Goal: Task Accomplishment & Management: Manage account settings

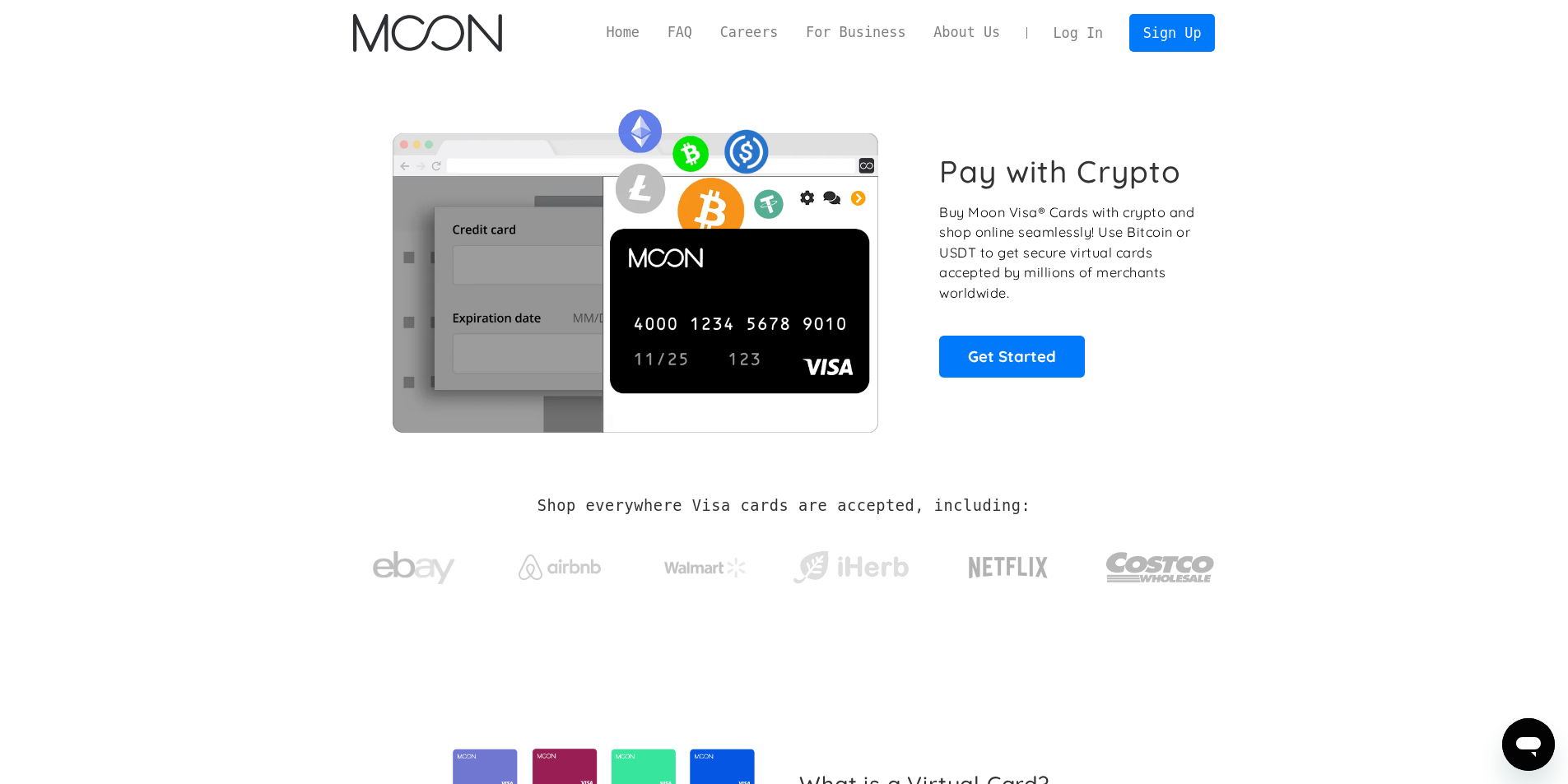
click at [1102, 32] on link "Log In" at bounding box center [1078, 32] width 78 height 36
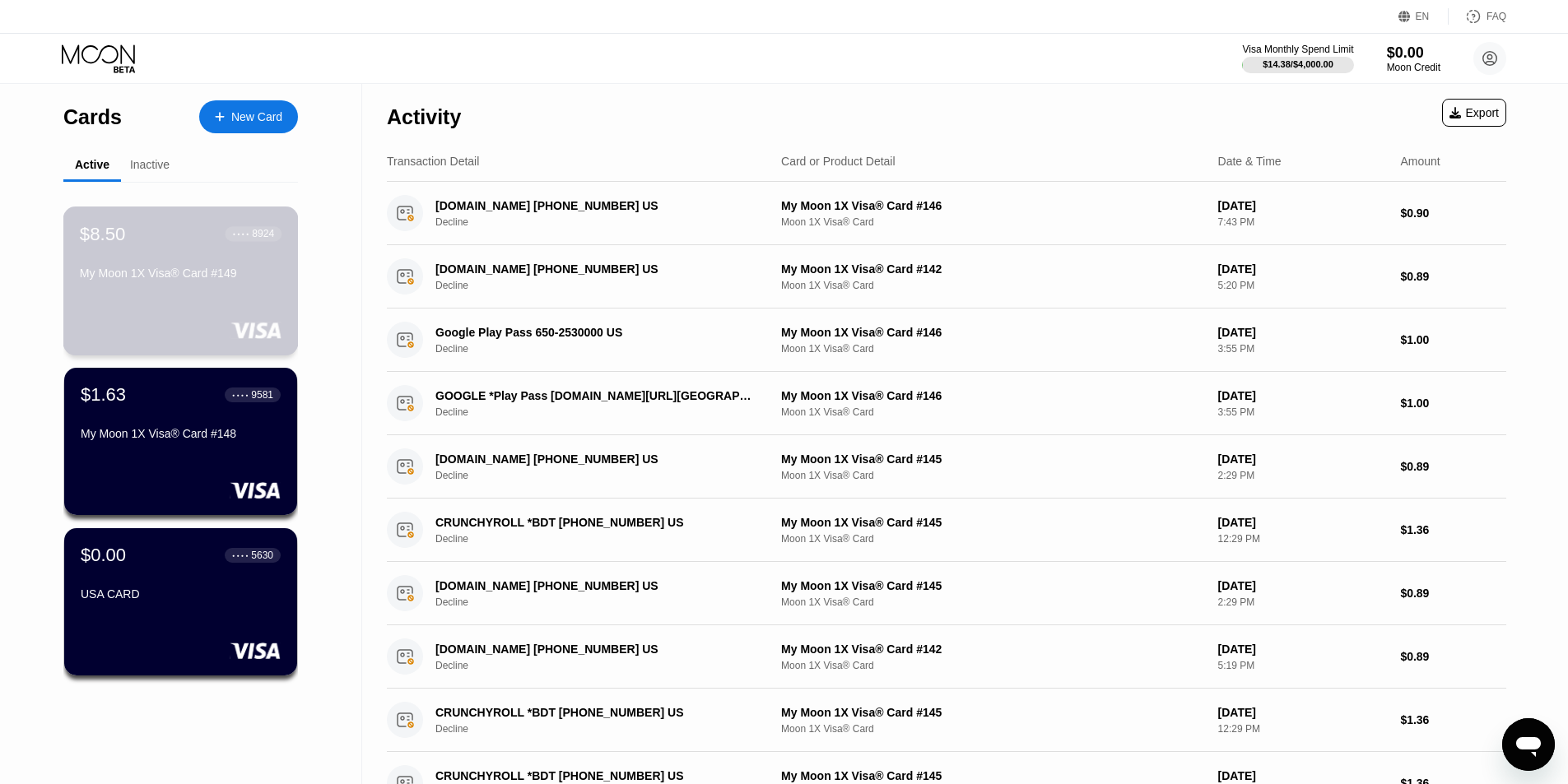
click at [256, 286] on div "My Moon 1X Visa® Card #149" at bounding box center [180, 276] width 201 height 20
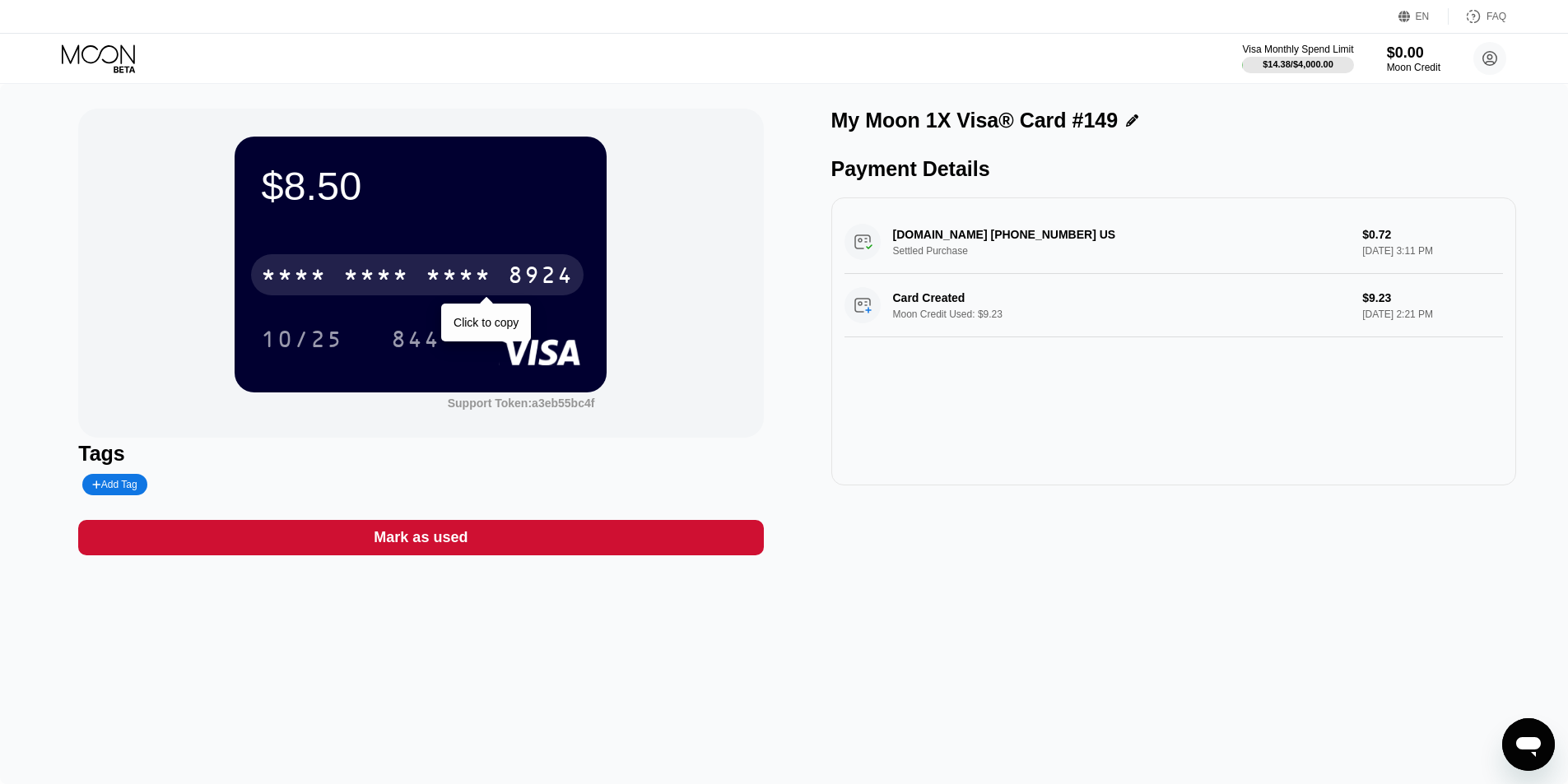
click at [463, 277] on div "* * * *" at bounding box center [458, 277] width 66 height 26
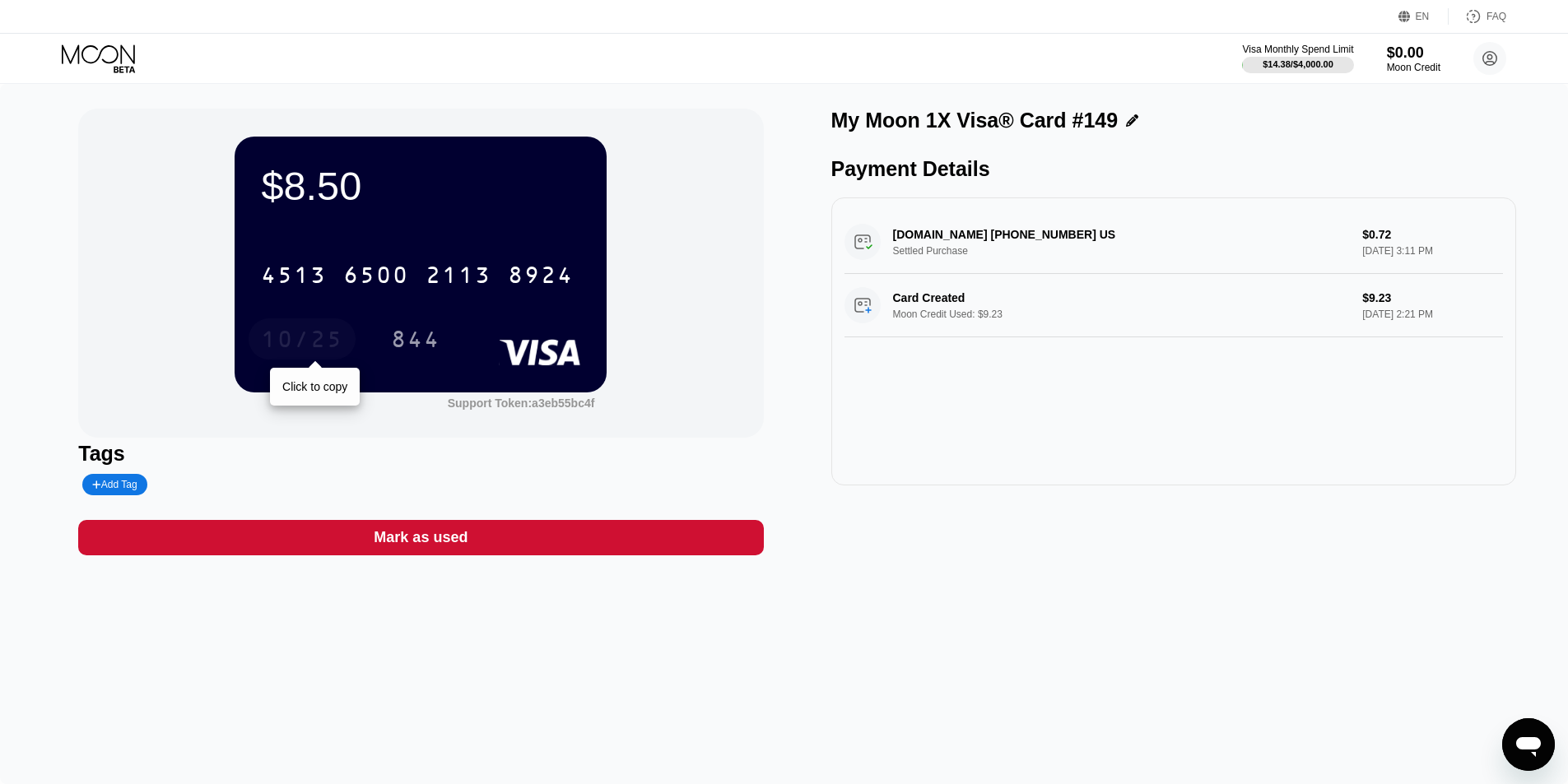
click at [307, 339] on div "10/25" at bounding box center [302, 341] width 82 height 26
click at [405, 345] on div "844" at bounding box center [415, 341] width 50 height 26
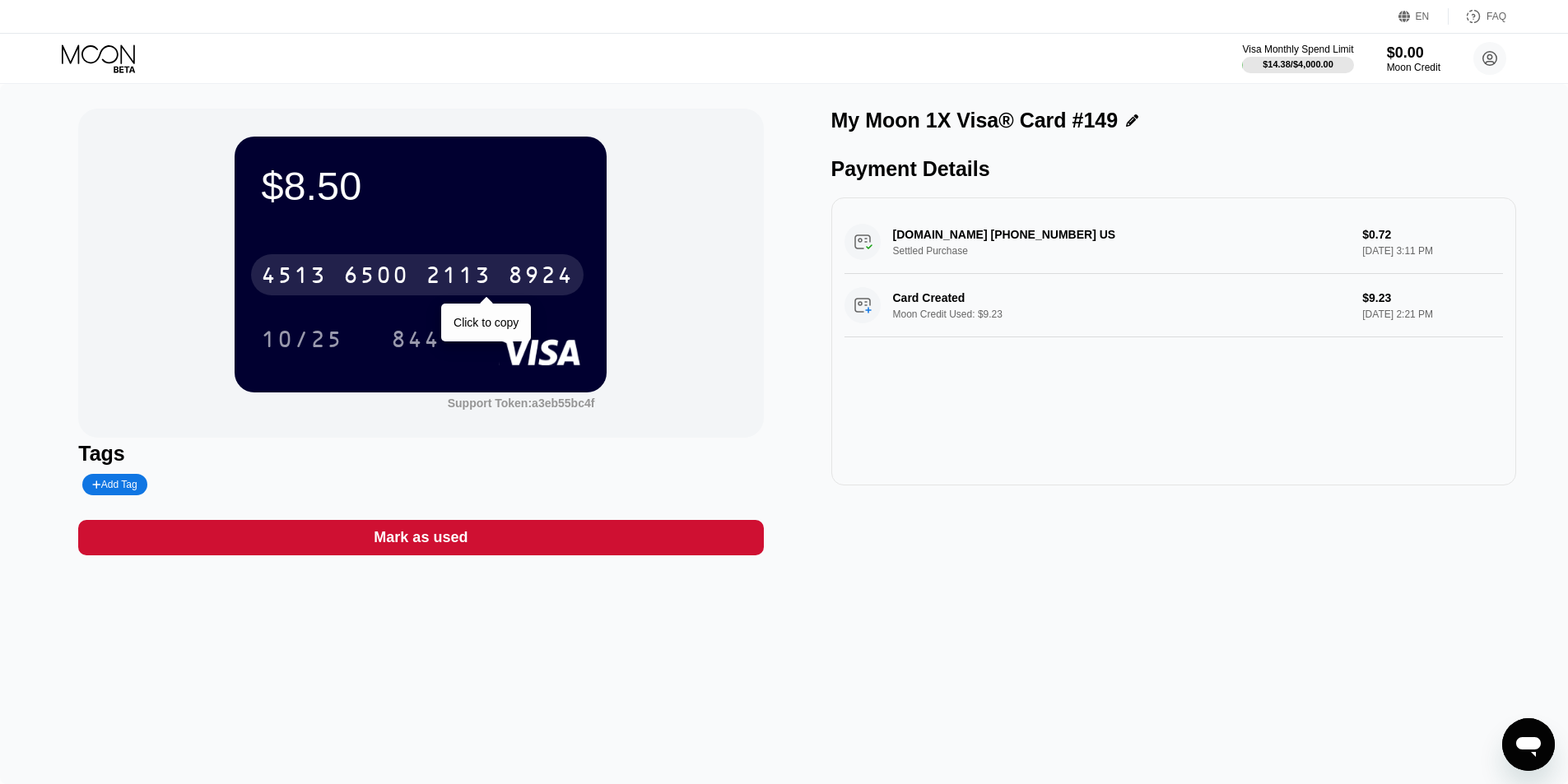
click at [461, 276] on div "2113" at bounding box center [458, 277] width 66 height 26
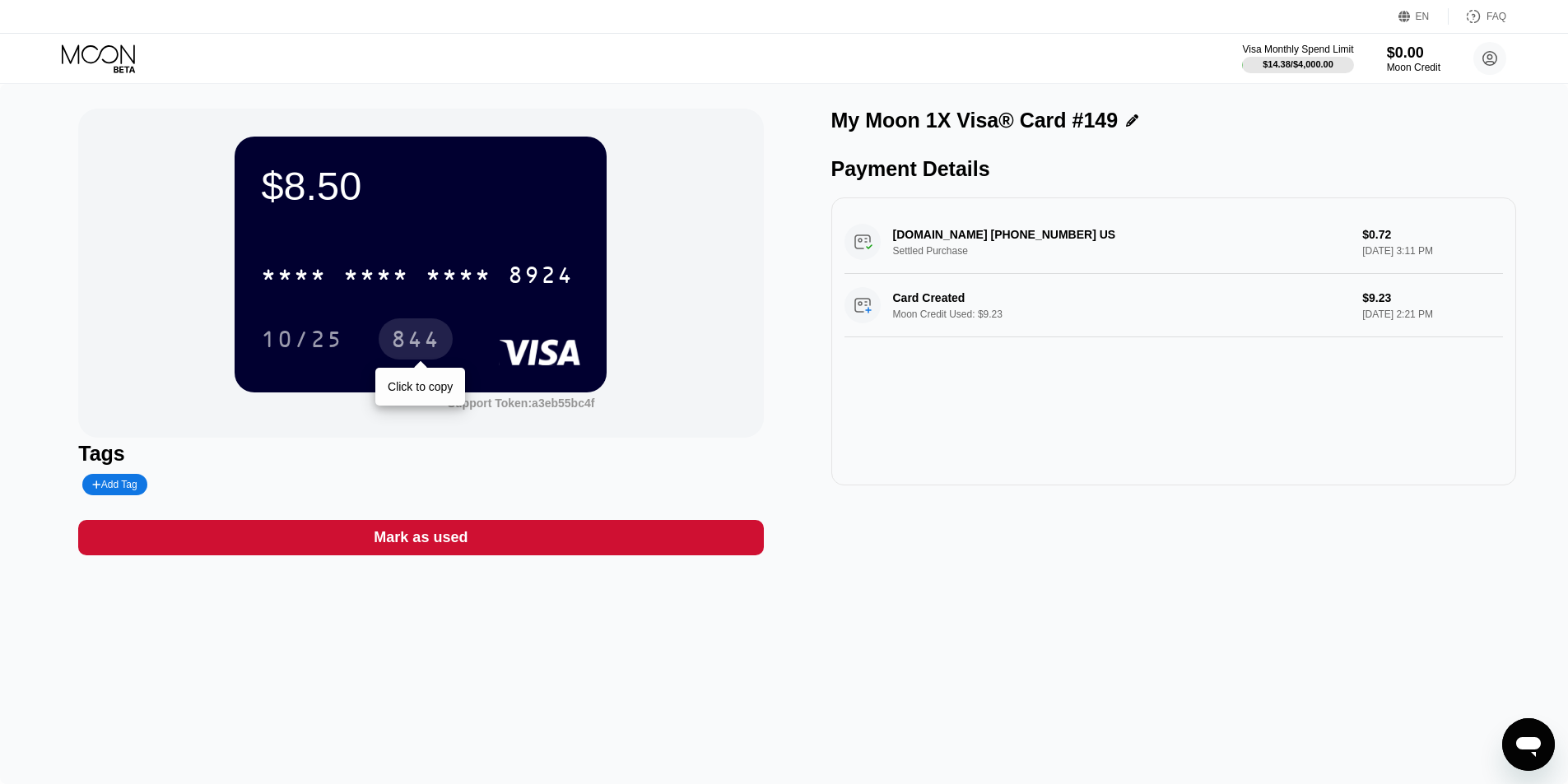
click at [414, 349] on div "844" at bounding box center [415, 341] width 50 height 26
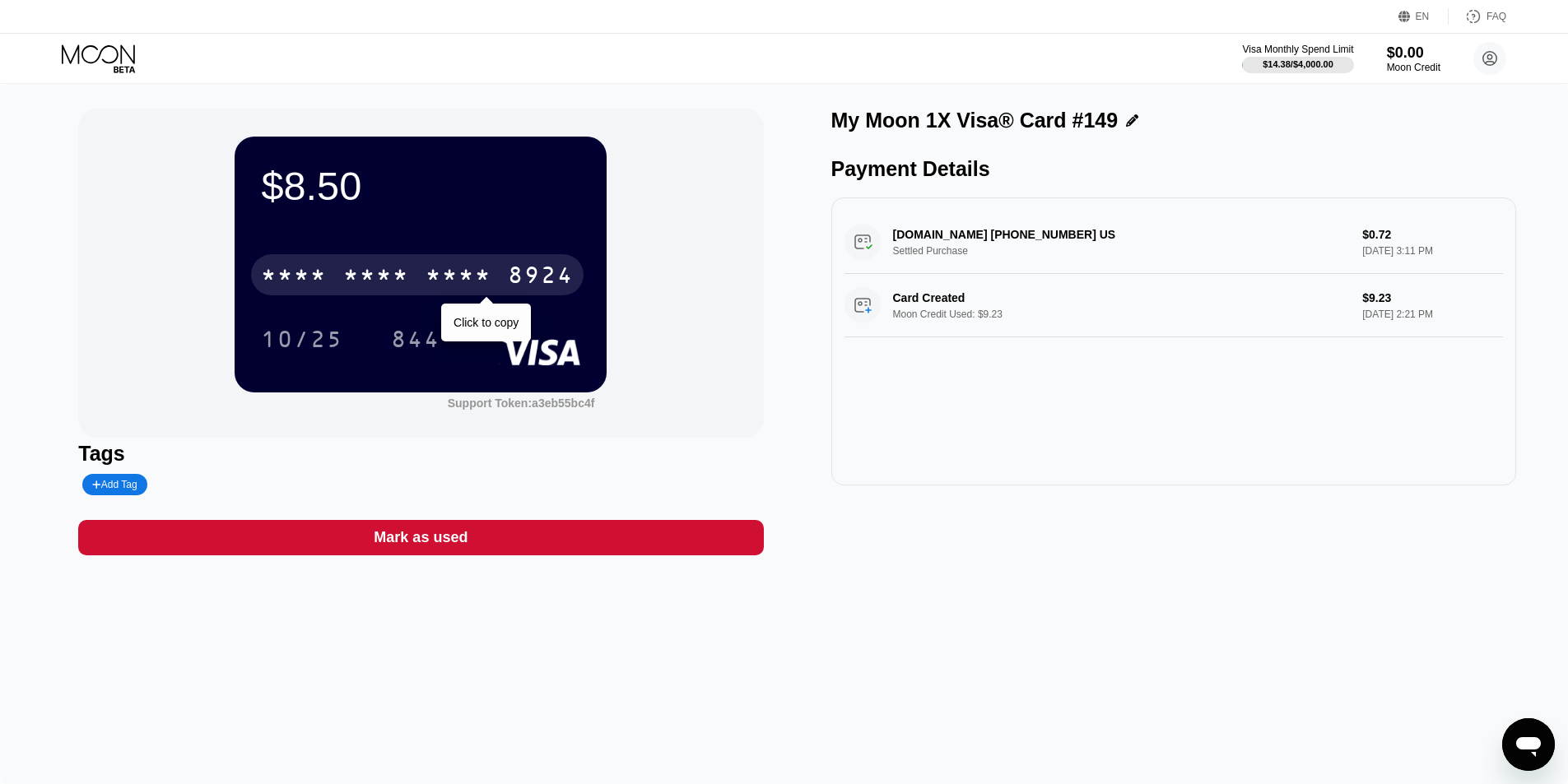
click at [450, 274] on div "* * * *" at bounding box center [458, 277] width 66 height 26
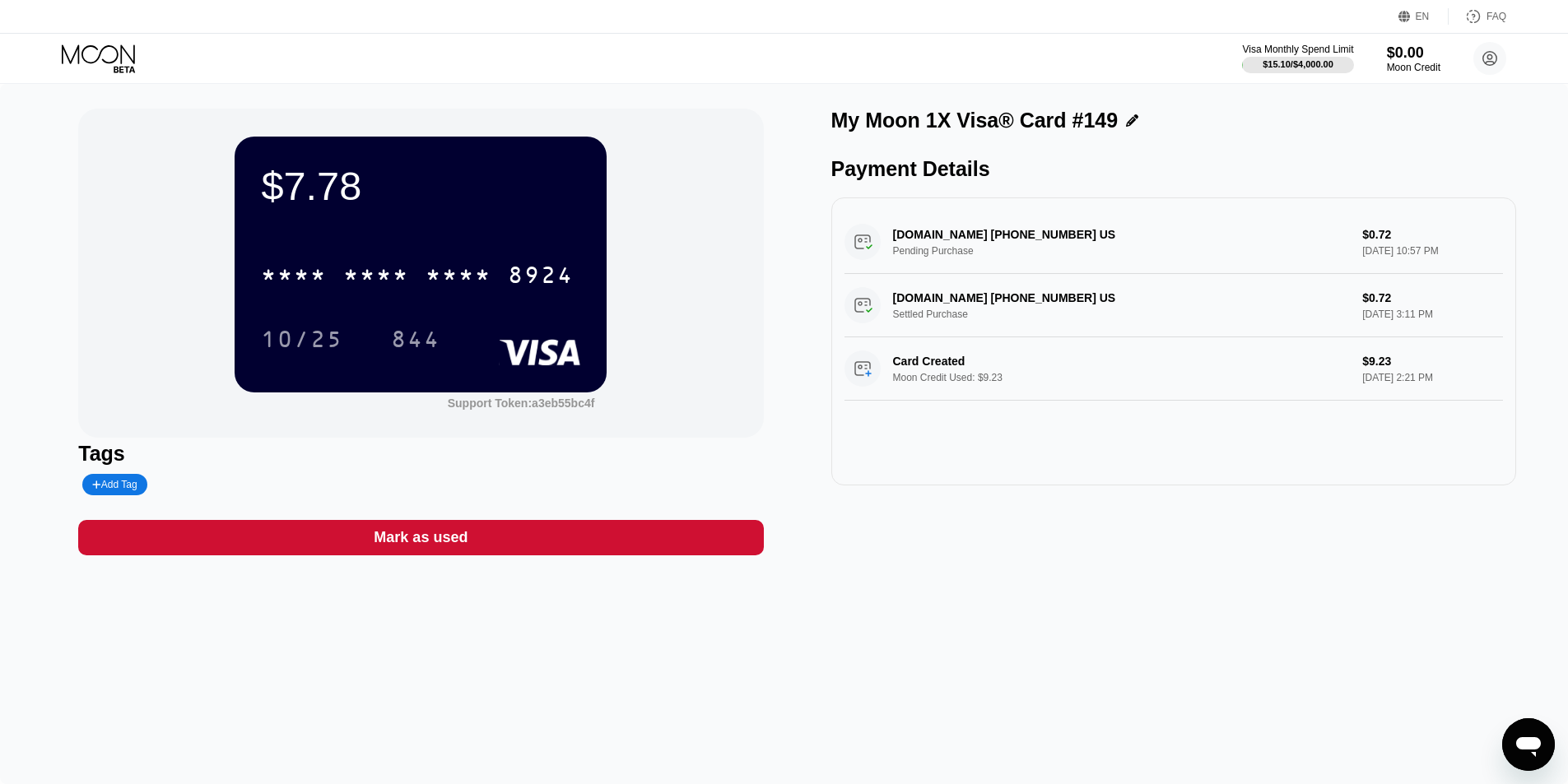
click at [125, 61] on icon at bounding box center [99, 59] width 77 height 29
